Goal: Information Seeking & Learning: Learn about a topic

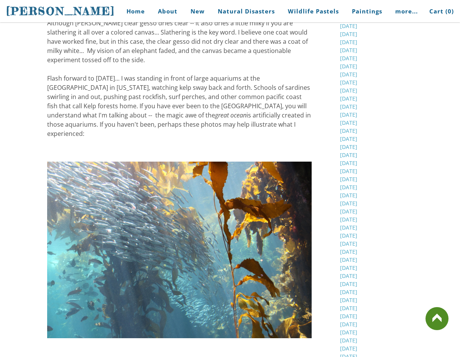
scroll to position [311, 0]
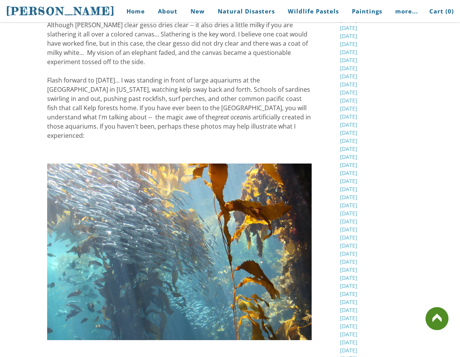
click at [205, 198] on img at bounding box center [179, 251] width 265 height 176
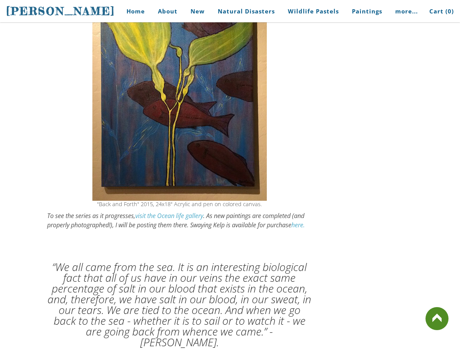
scroll to position [2066, 0]
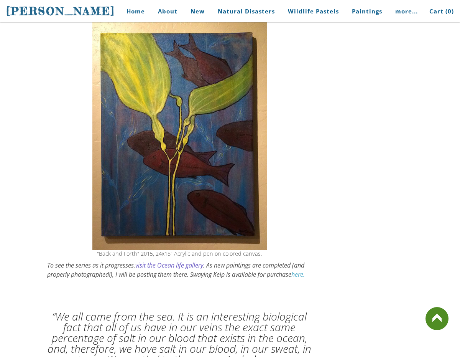
click at [161, 261] on link "visit the Ocean life gallery" at bounding box center [169, 265] width 68 height 8
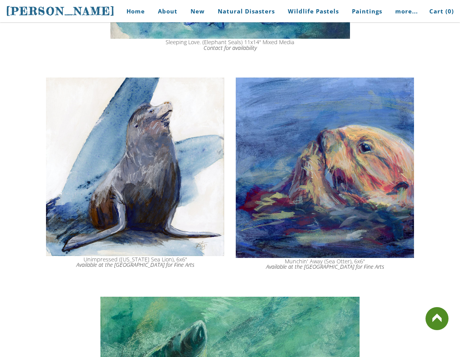
scroll to position [1158, 0]
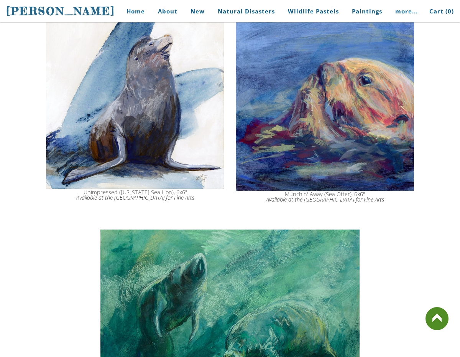
click at [347, 111] on img at bounding box center [325, 100] width 178 height 180
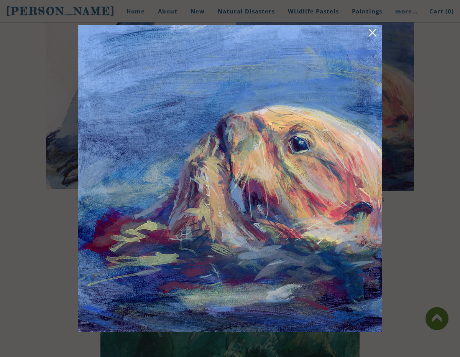
click at [371, 31] on link at bounding box center [372, 34] width 11 height 12
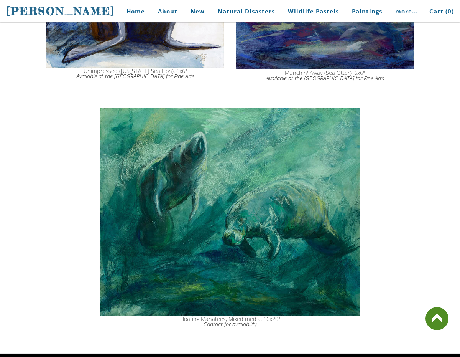
scroll to position [1381, 0]
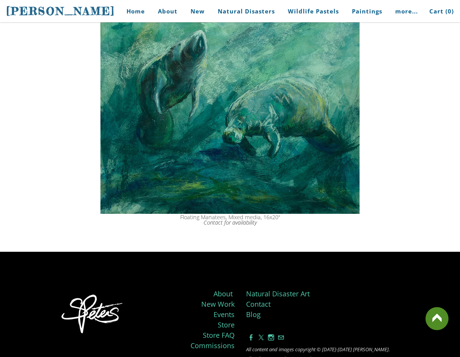
click at [273, 150] on img at bounding box center [229, 110] width 259 height 207
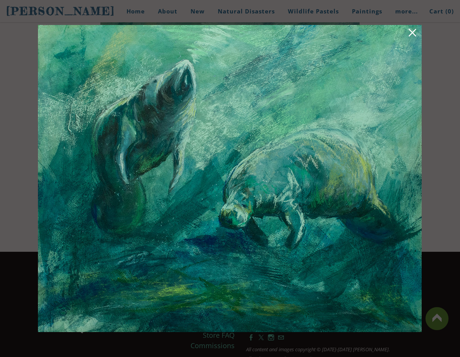
click at [414, 29] on link at bounding box center [412, 34] width 11 height 12
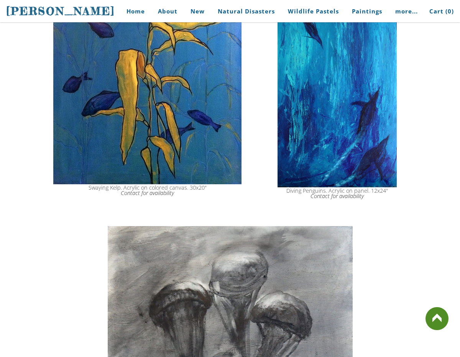
scroll to position [187, 0]
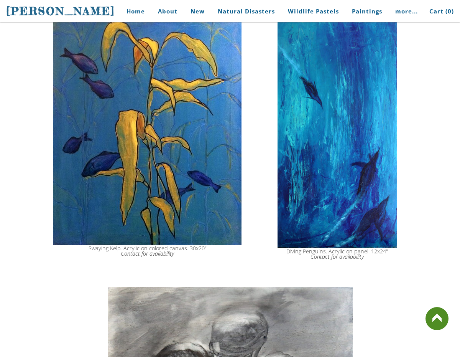
click at [187, 134] on img at bounding box center [147, 130] width 188 height 229
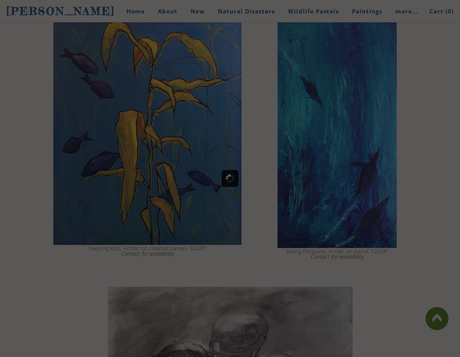
click at [187, 134] on div at bounding box center [230, 178] width 460 height 357
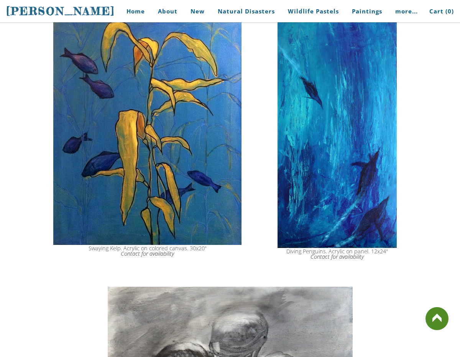
click at [199, 161] on img at bounding box center [147, 130] width 188 height 229
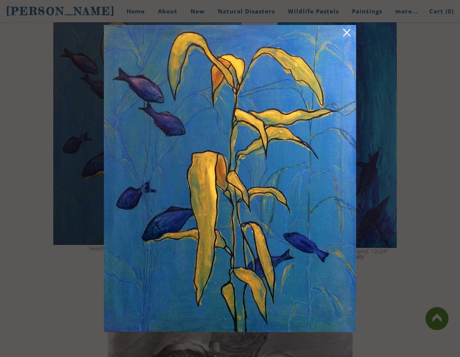
click at [345, 33] on link at bounding box center [347, 34] width 11 height 12
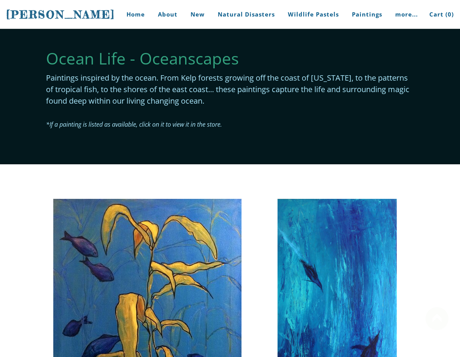
scroll to position [0, 0]
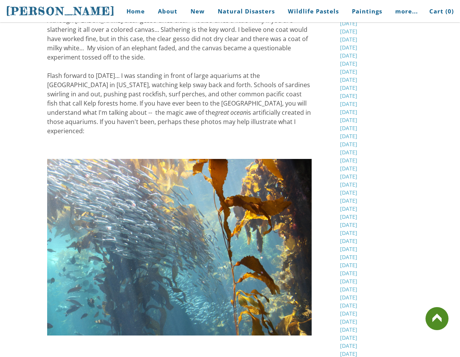
scroll to position [339, 0]
